Goal: Information Seeking & Learning: Learn about a topic

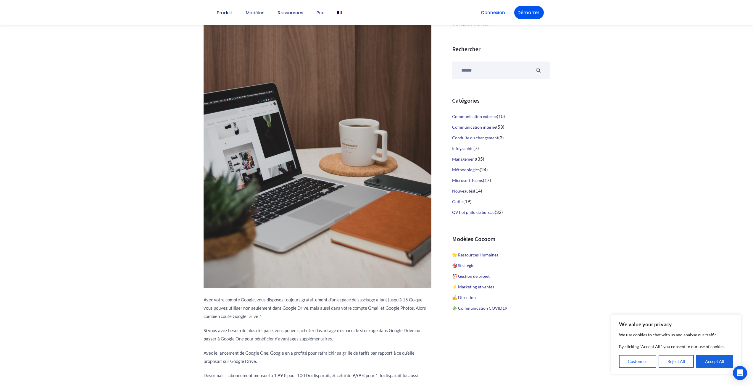
scroll to position [325, 0]
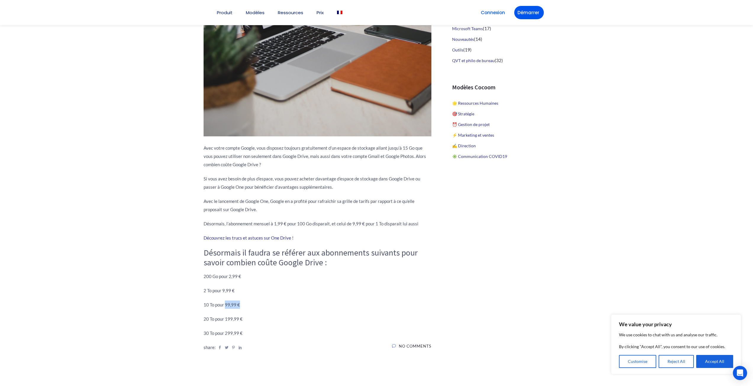
drag, startPoint x: 226, startPoint y: 305, endPoint x: 240, endPoint y: 305, distance: 14.2
click at [240, 305] on p "10 To pour 99,99 €" at bounding box center [317, 304] width 228 height 8
click at [185, 311] on section "[DATE] Avec votre compte Google, vous disposez toujours gratuitement d’un espac…" at bounding box center [376, 270] width 753 height 1003
drag, startPoint x: 248, startPoint y: 303, endPoint x: 185, endPoint y: 274, distance: 69.6
click at [185, 274] on section "[DATE] Avec votre compte Google, vous disposez toujours gratuitement d’un espac…" at bounding box center [376, 270] width 753 height 1003
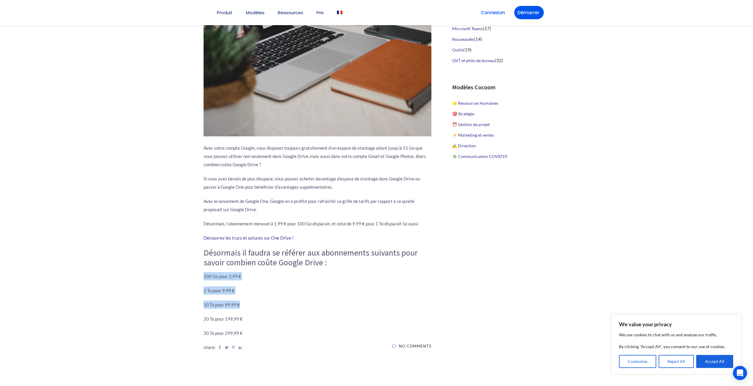
click at [163, 297] on section "[DATE] Avec votre compte Google, vous disposez toujours gratuitement d’un espac…" at bounding box center [376, 270] width 753 height 1003
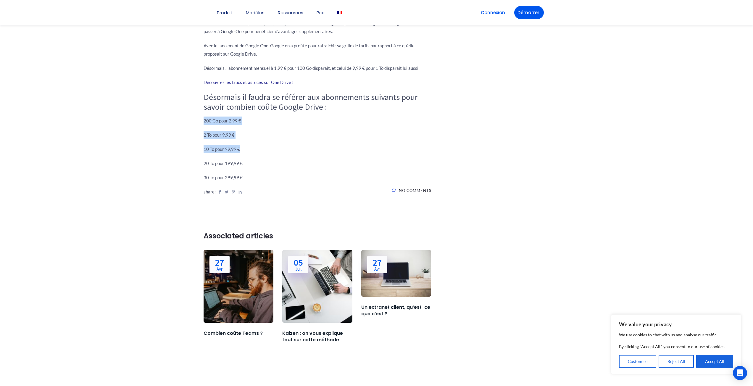
scroll to position [355, 0]
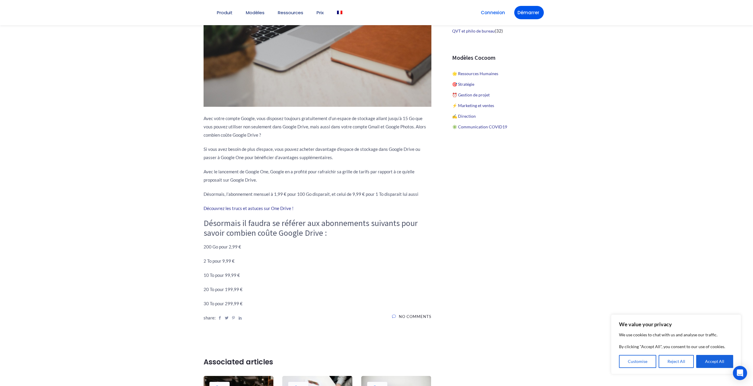
click at [223, 230] on h3 "Désormais il faudra se référer aux abonnements suivants pour savoir combien coû…" at bounding box center [317, 228] width 228 height 20
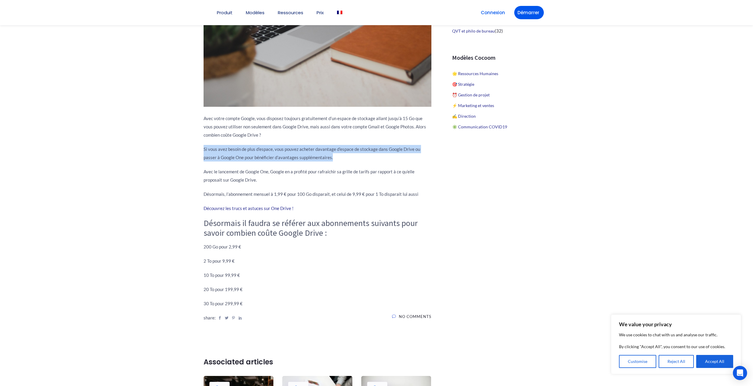
drag, startPoint x: 201, startPoint y: 148, endPoint x: 388, endPoint y: 159, distance: 187.5
click at [388, 159] on div "[DATE] Avec votre compte Google, vous disposez toujours gratuitement d’un espac…" at bounding box center [317, 241] width 237 height 932
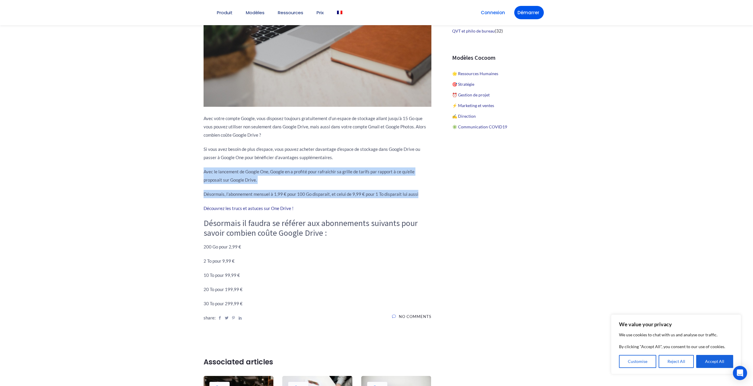
drag, startPoint x: 202, startPoint y: 173, endPoint x: 429, endPoint y: 193, distance: 227.8
click at [429, 193] on div "[DATE] Avec votre compte Google, vous disposez toujours gratuitement d’un espac…" at bounding box center [317, 241] width 237 height 932
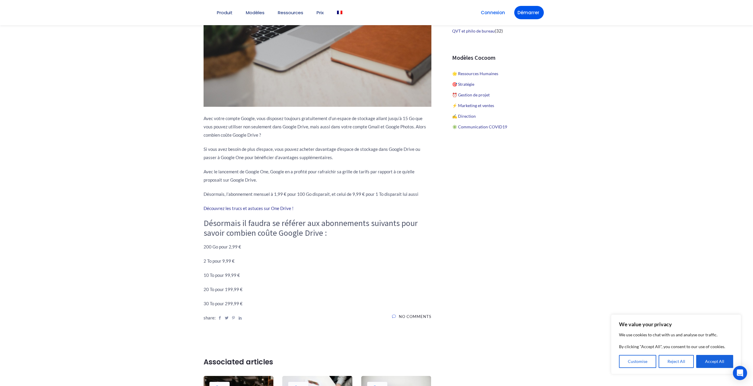
click at [501, 205] on div "Manifest Cocoom Cocoom est un éditeur de logiciel, spécialisé dans la communica…" at bounding box center [495, 241] width 118 height 932
